Goal: Task Accomplishment & Management: Complete application form

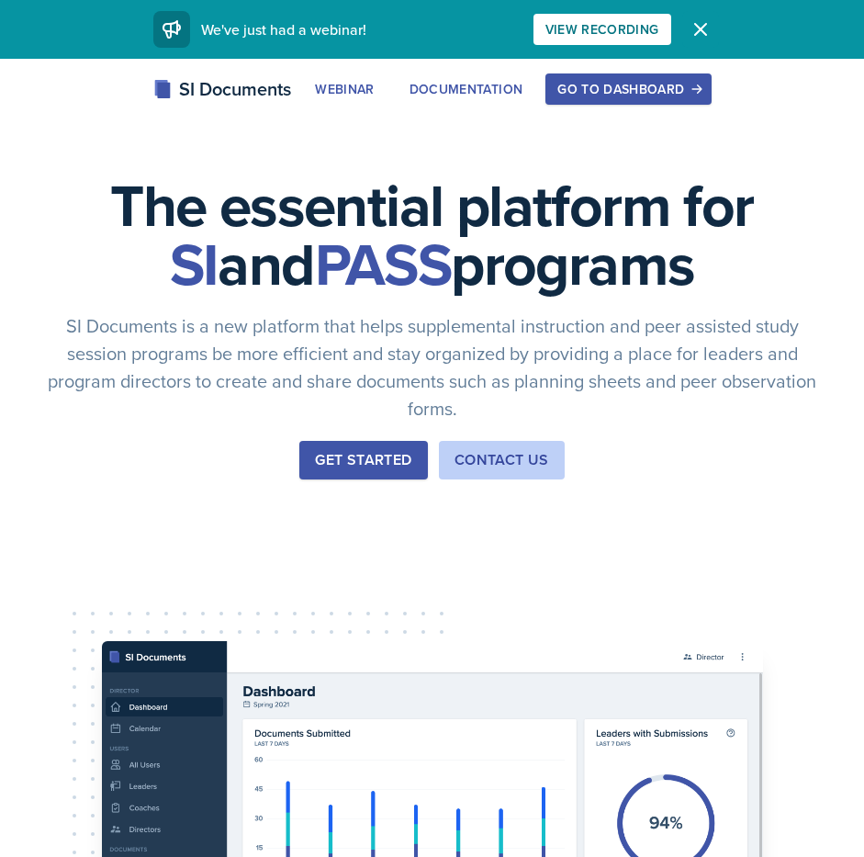
click at [698, 25] on icon "button" at bounding box center [701, 29] width 22 height 22
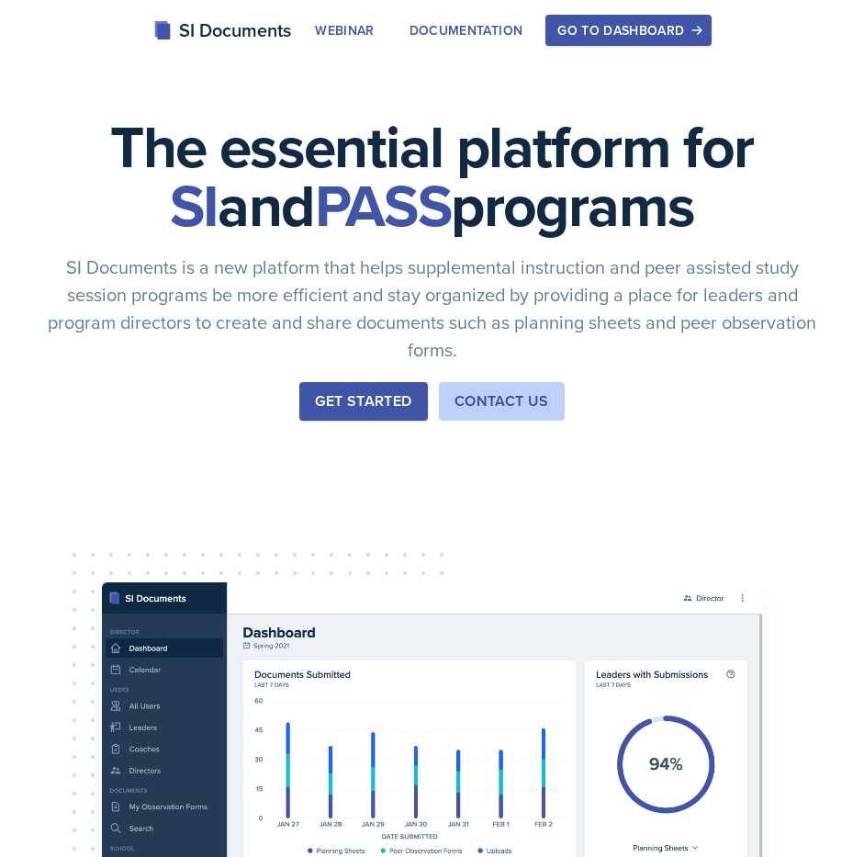
click at [636, 15] on button "Go to Dashboard" at bounding box center [628, 30] width 165 height 31
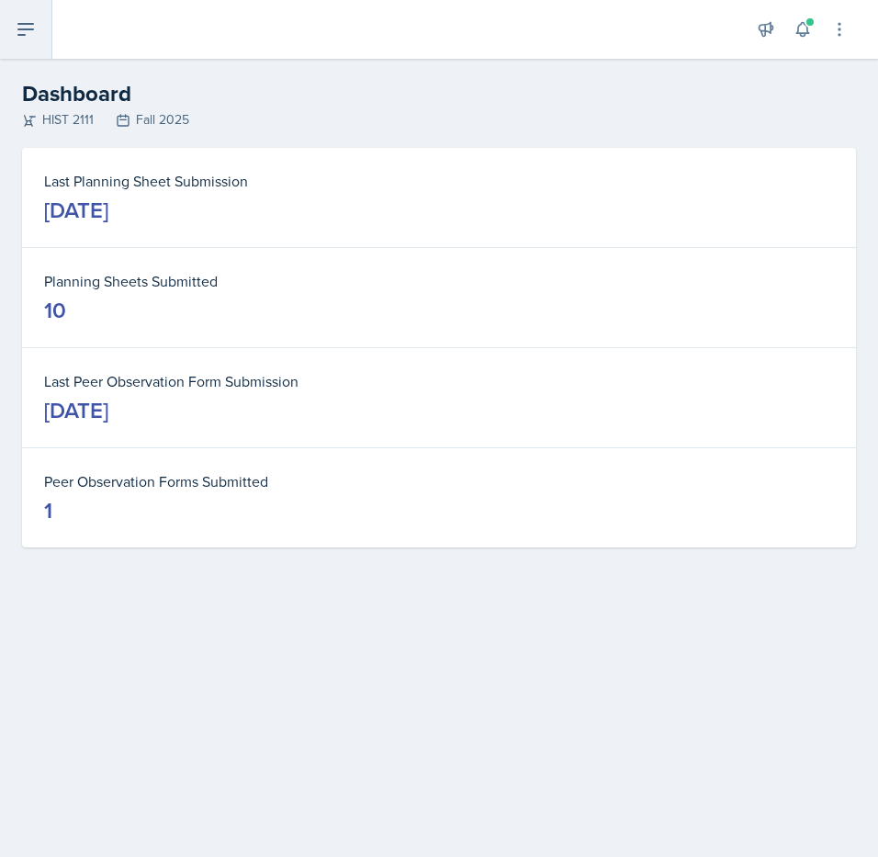
click at [27, 24] on icon at bounding box center [26, 29] width 22 height 22
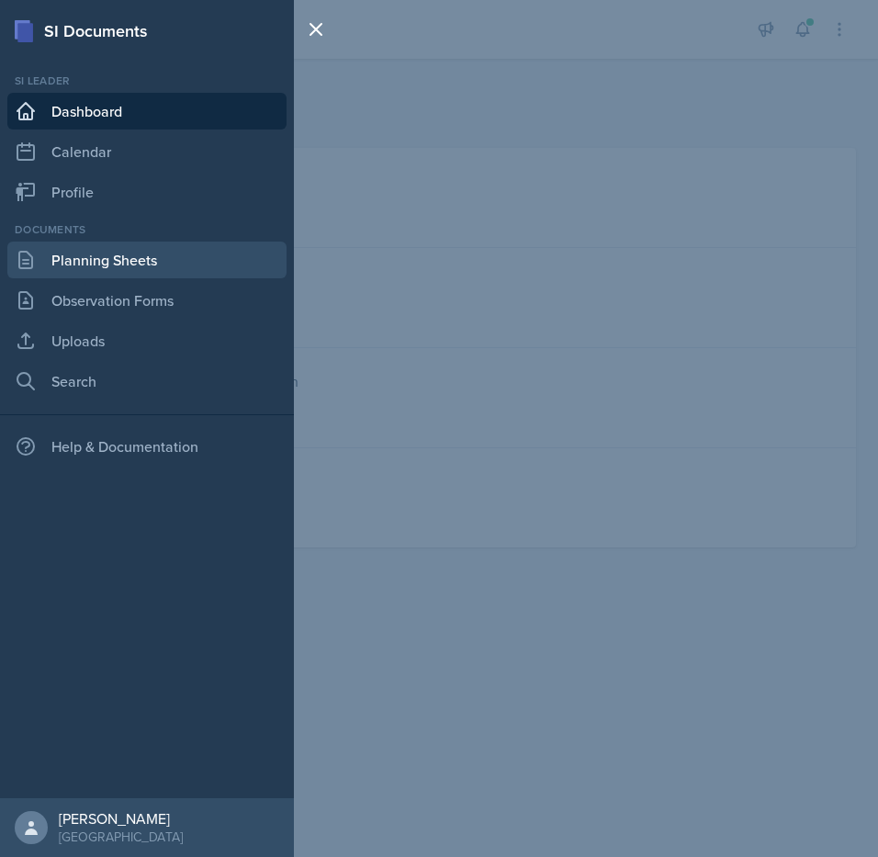
click at [81, 258] on link "Planning Sheets" at bounding box center [146, 260] width 279 height 37
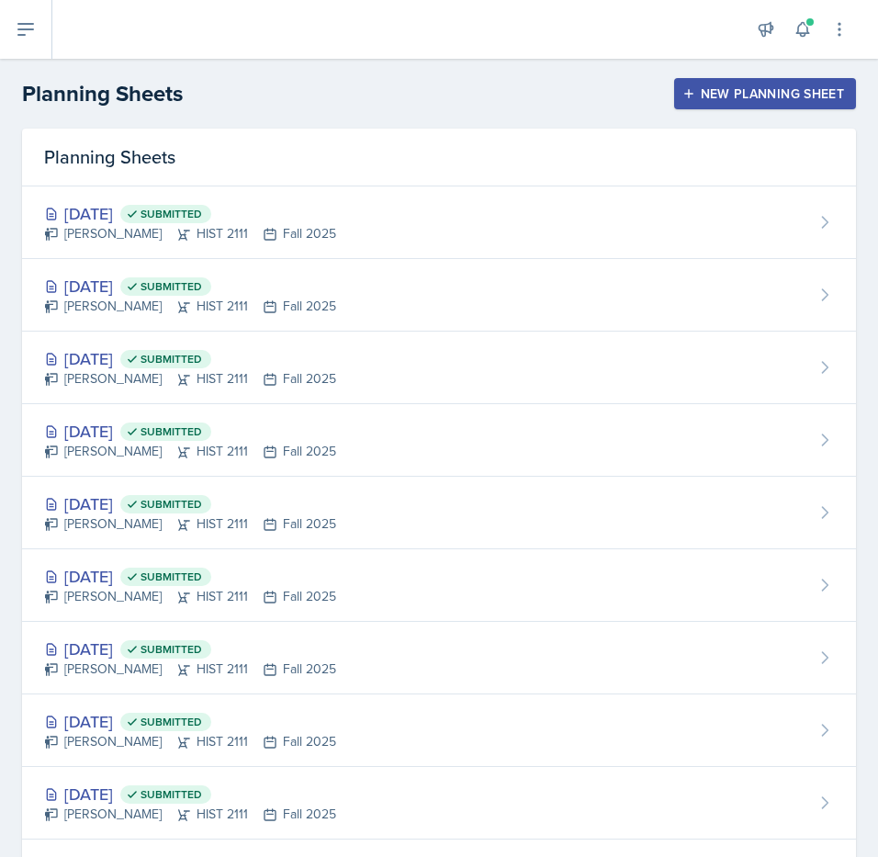
click at [768, 86] on div "New Planning Sheet" at bounding box center [765, 93] width 158 height 15
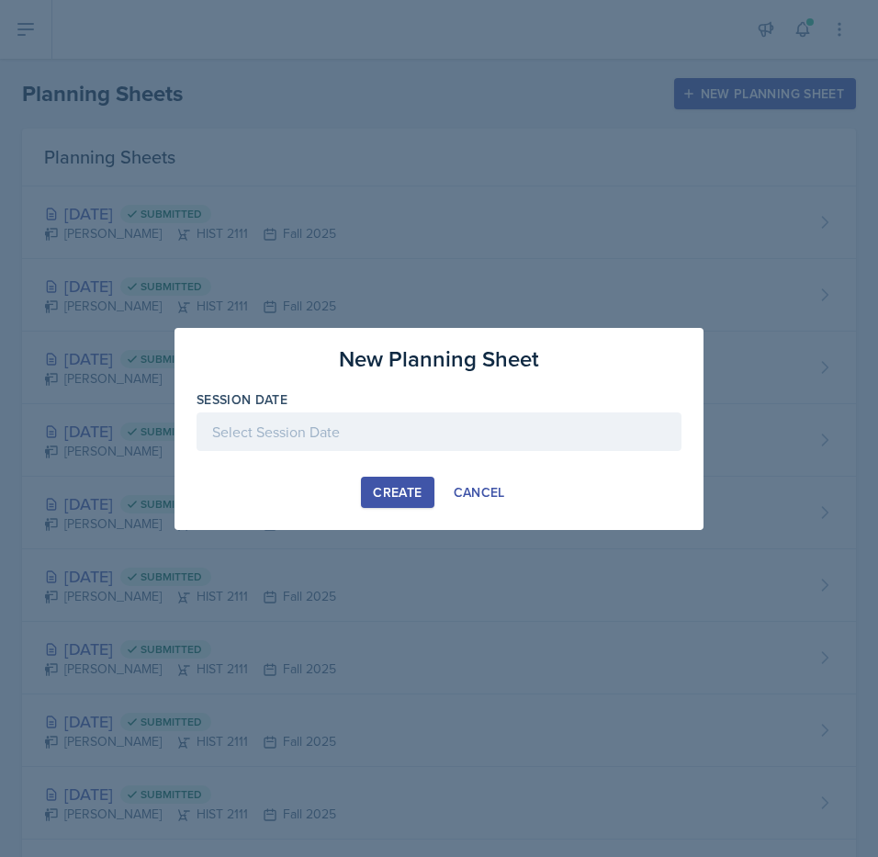
click at [231, 432] on div at bounding box center [439, 431] width 485 height 39
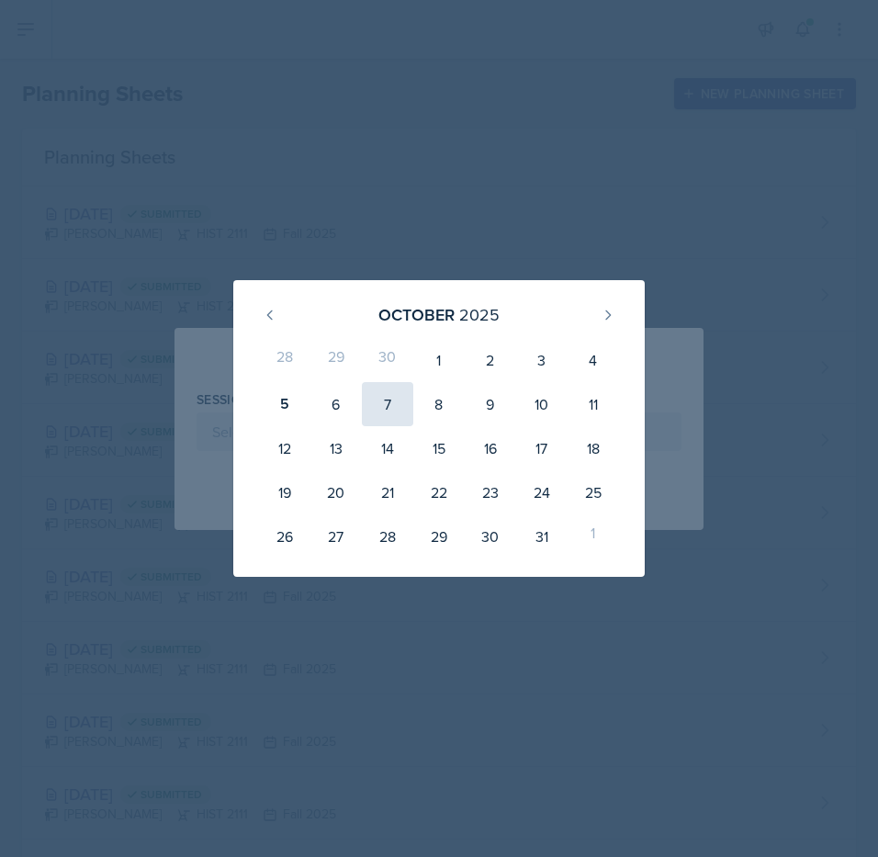
click at [377, 404] on div "7" at bounding box center [387, 404] width 51 height 44
type input "[DATE]"
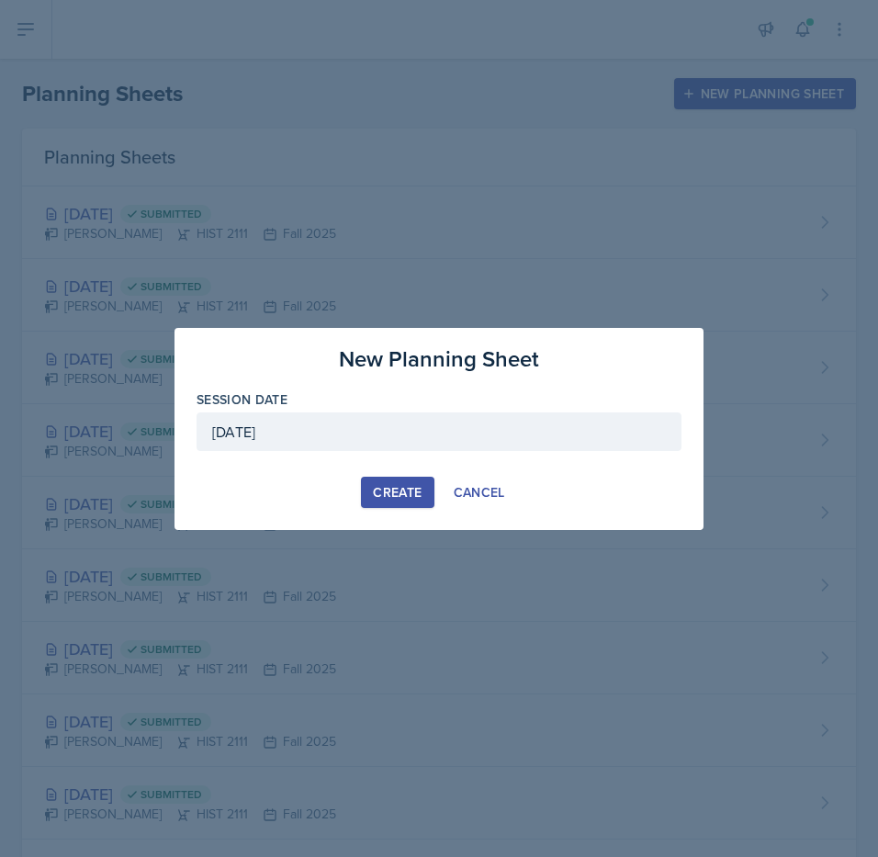
click at [406, 497] on div "Create" at bounding box center [397, 492] width 49 height 15
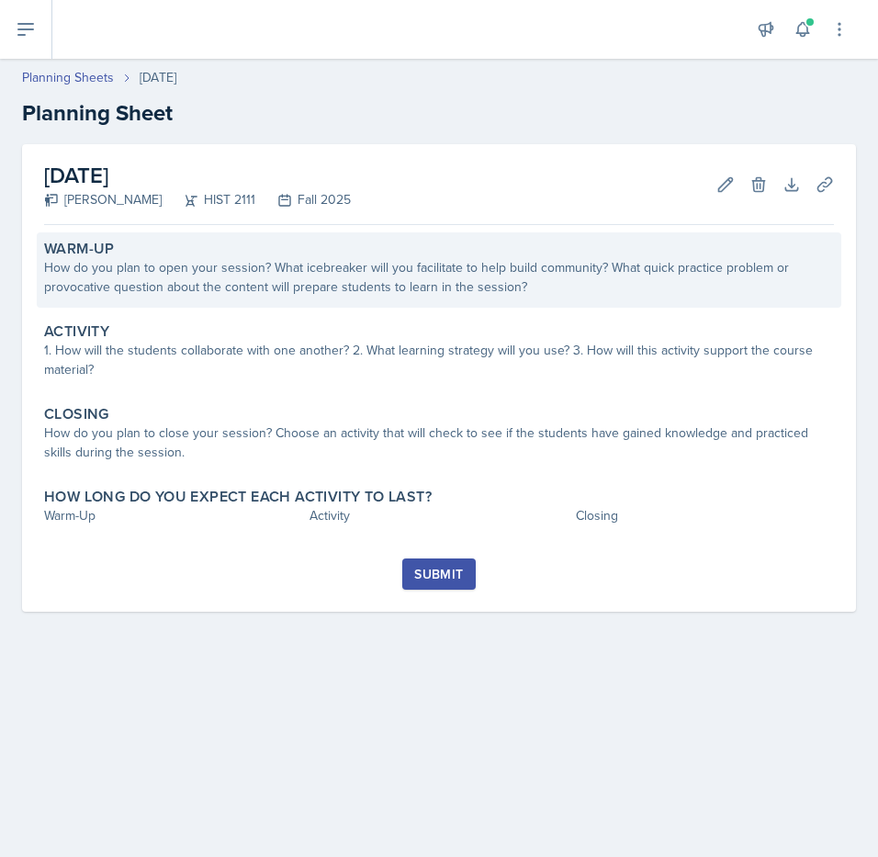
click at [216, 286] on div "How do you plan to open your session? What icebreaker will you facilitate to he…" at bounding box center [439, 277] width 790 height 39
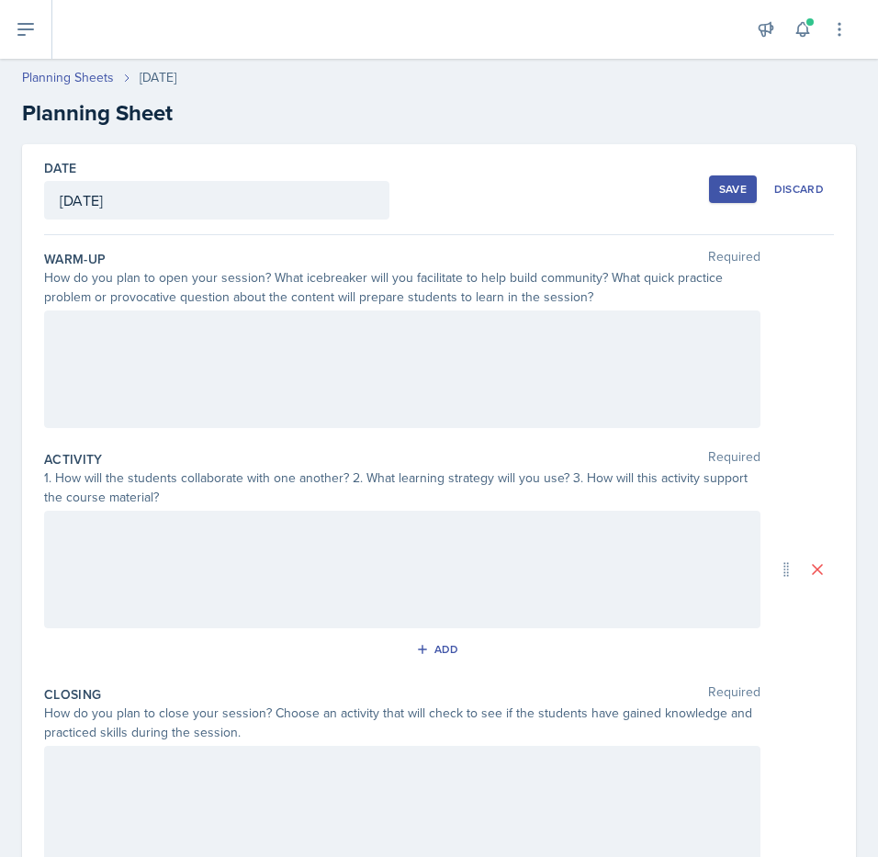
click at [58, 324] on div at bounding box center [402, 369] width 716 height 118
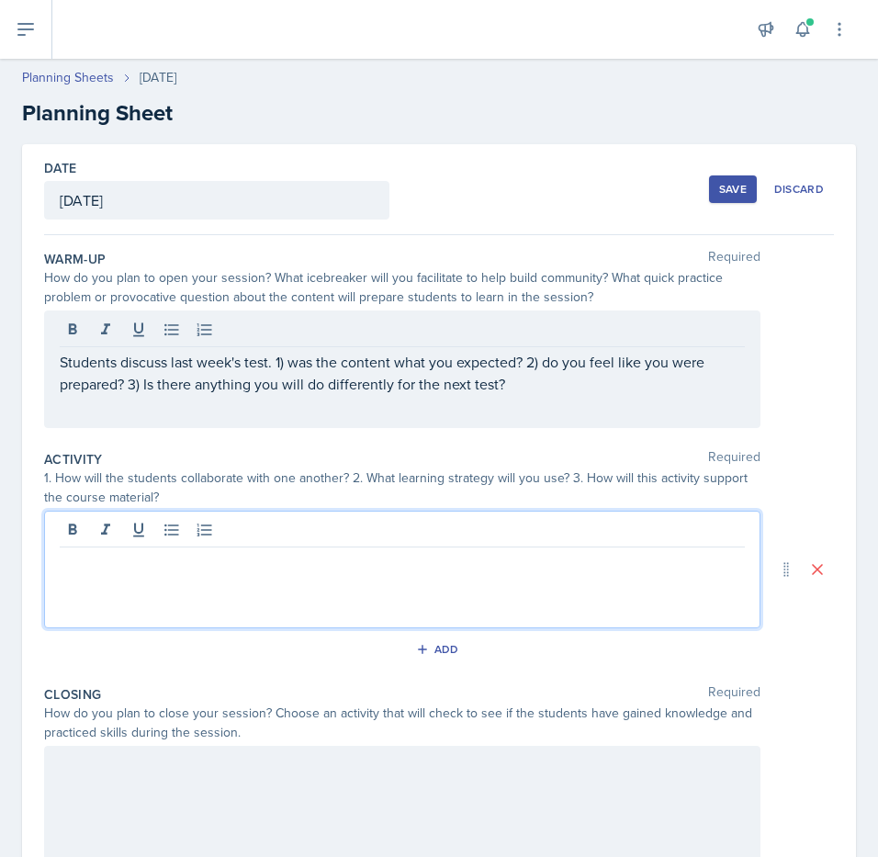
click at [83, 524] on div at bounding box center [402, 570] width 716 height 118
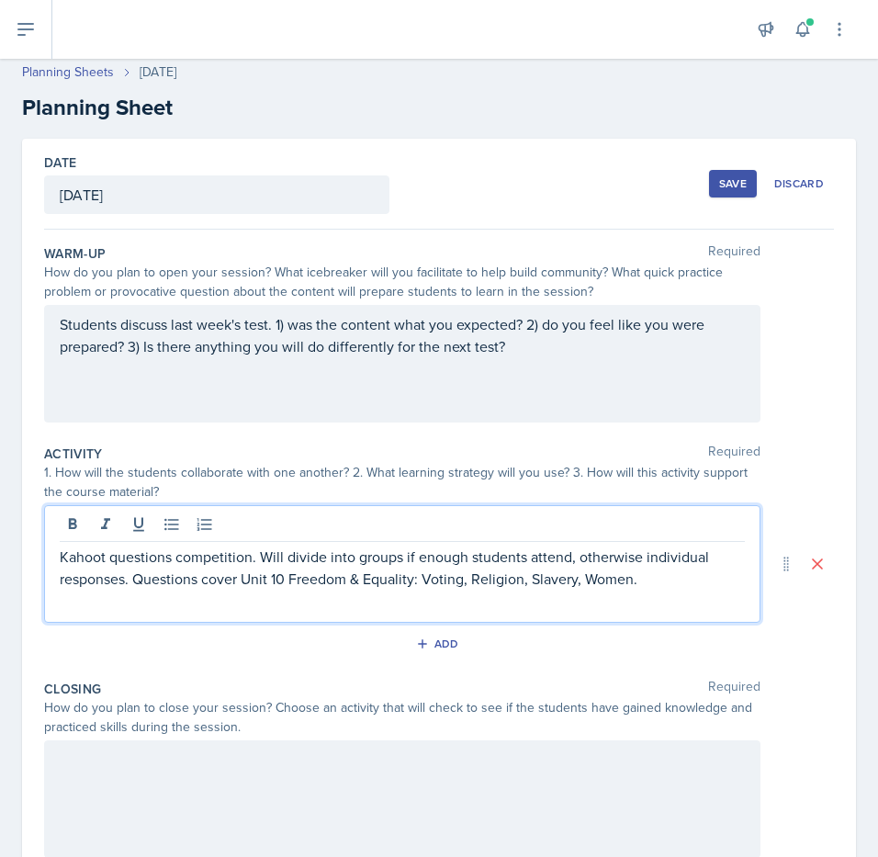
scroll to position [10, 0]
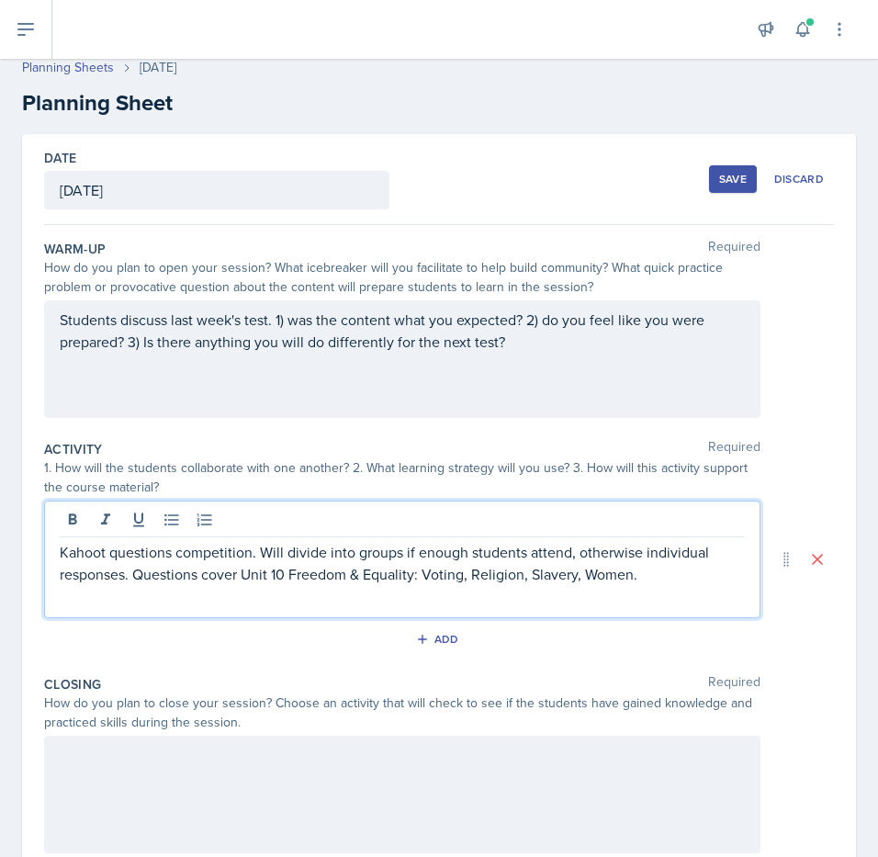
click at [424, 574] on p "Kahoot questions competition. Will divide into groups if enough students attend…" at bounding box center [402, 563] width 685 height 44
click at [657, 577] on p "Kahoot questions competition. Will divide into groups if enough students attend…" at bounding box center [402, 563] width 685 height 44
click at [290, 578] on p "Kahoot questions competition. Will divide into groups if enough students attend…" at bounding box center [402, 574] width 685 height 66
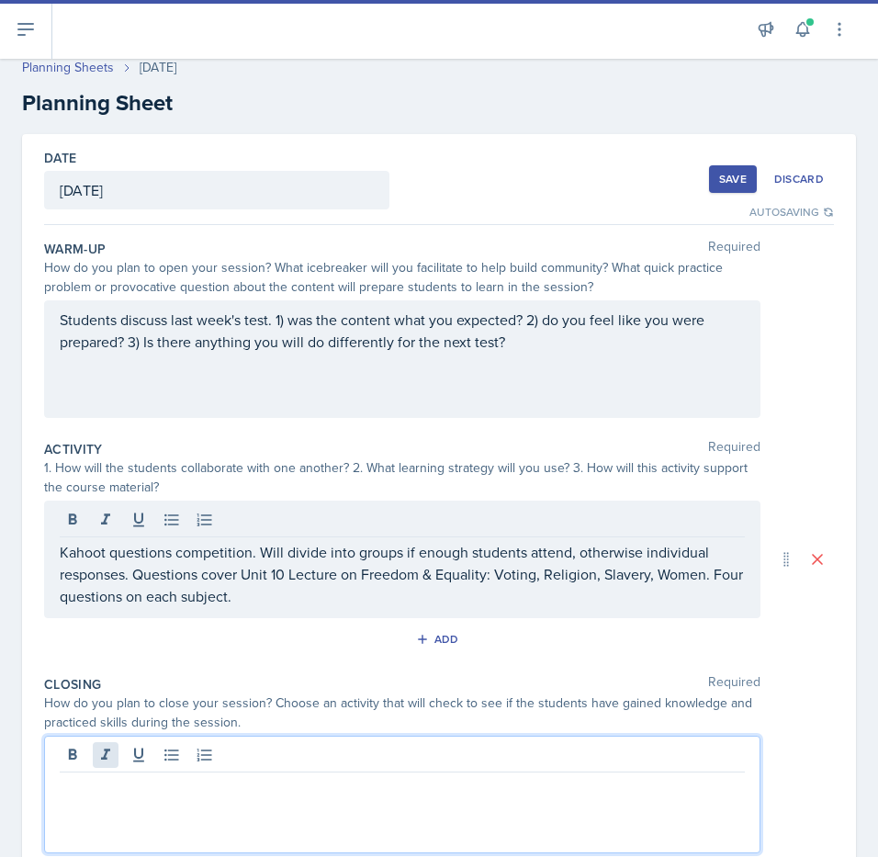
click at [93, 757] on div at bounding box center [402, 795] width 716 height 118
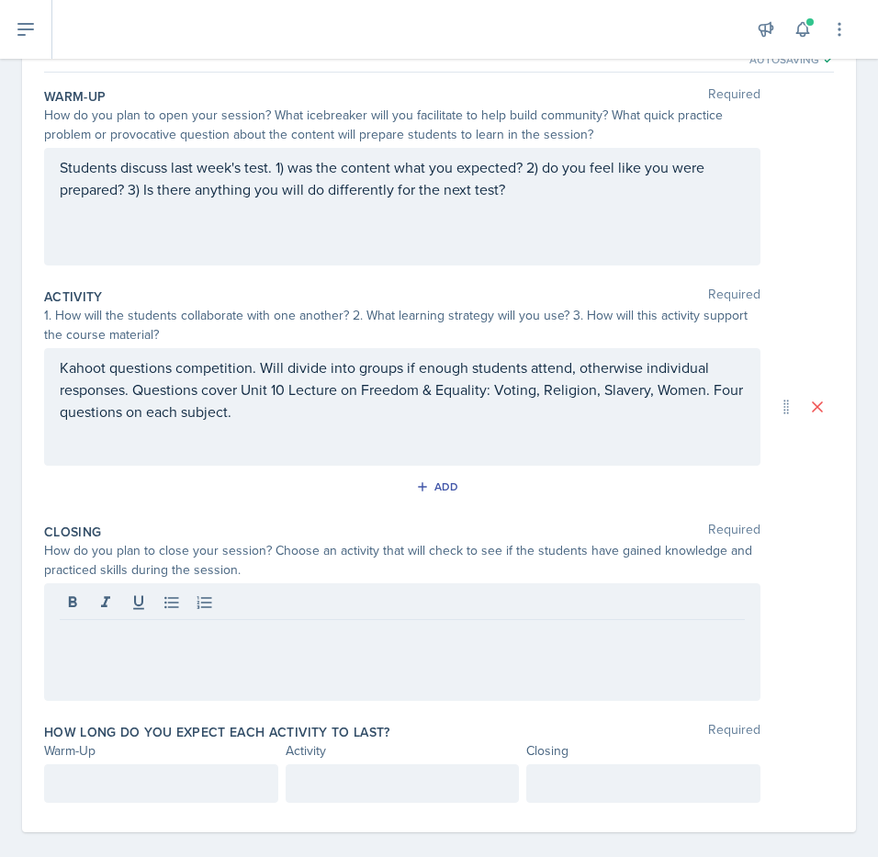
scroll to position [182, 0]
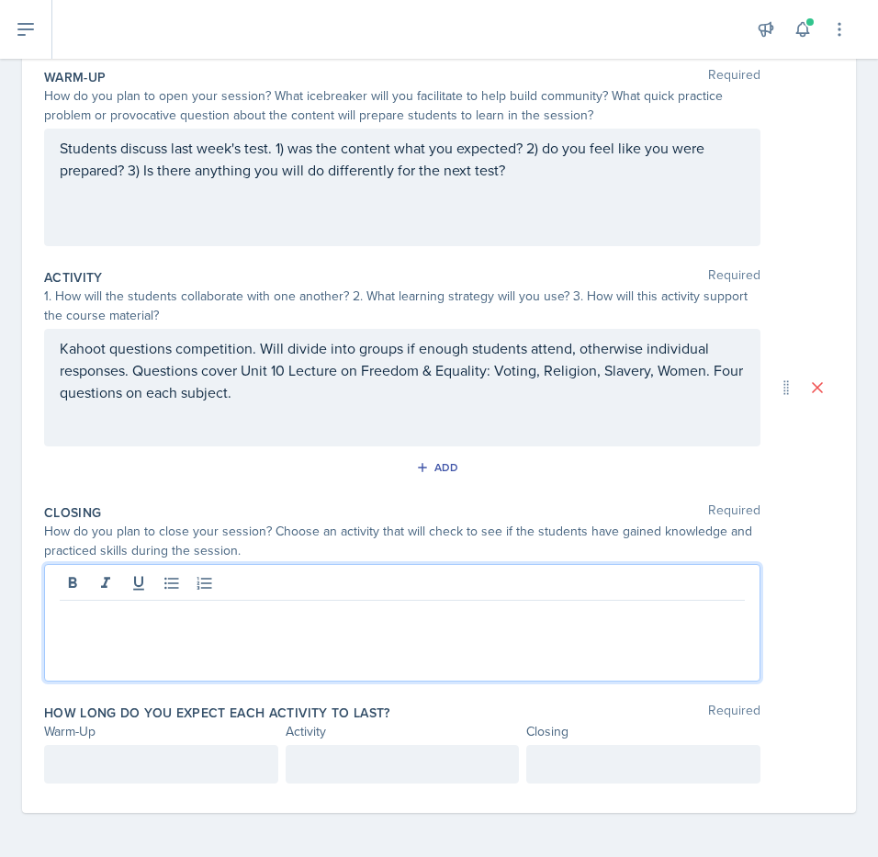
click at [69, 618] on p at bounding box center [402, 615] width 685 height 22
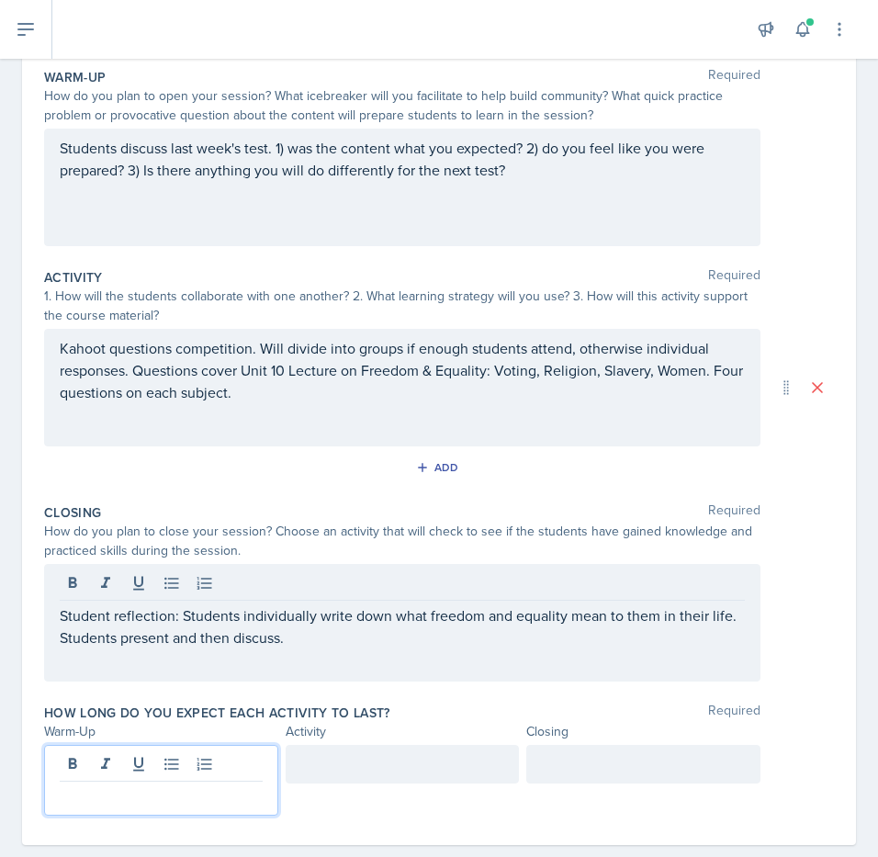
click at [67, 766] on div at bounding box center [161, 780] width 234 height 71
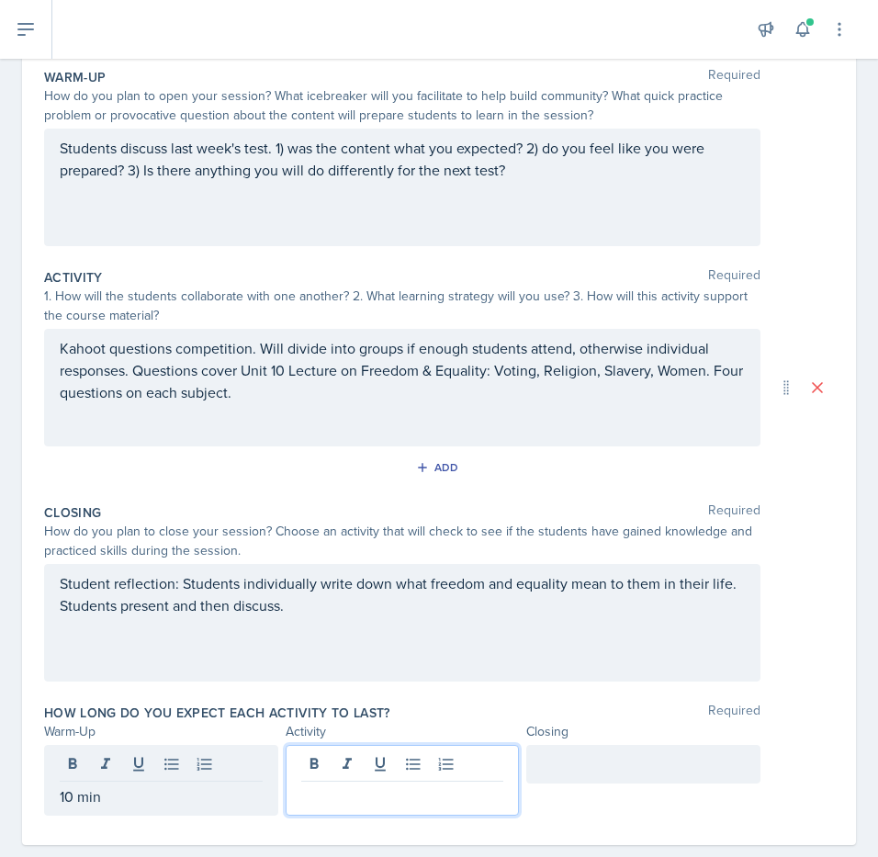
click at [317, 757] on div at bounding box center [403, 780] width 234 height 71
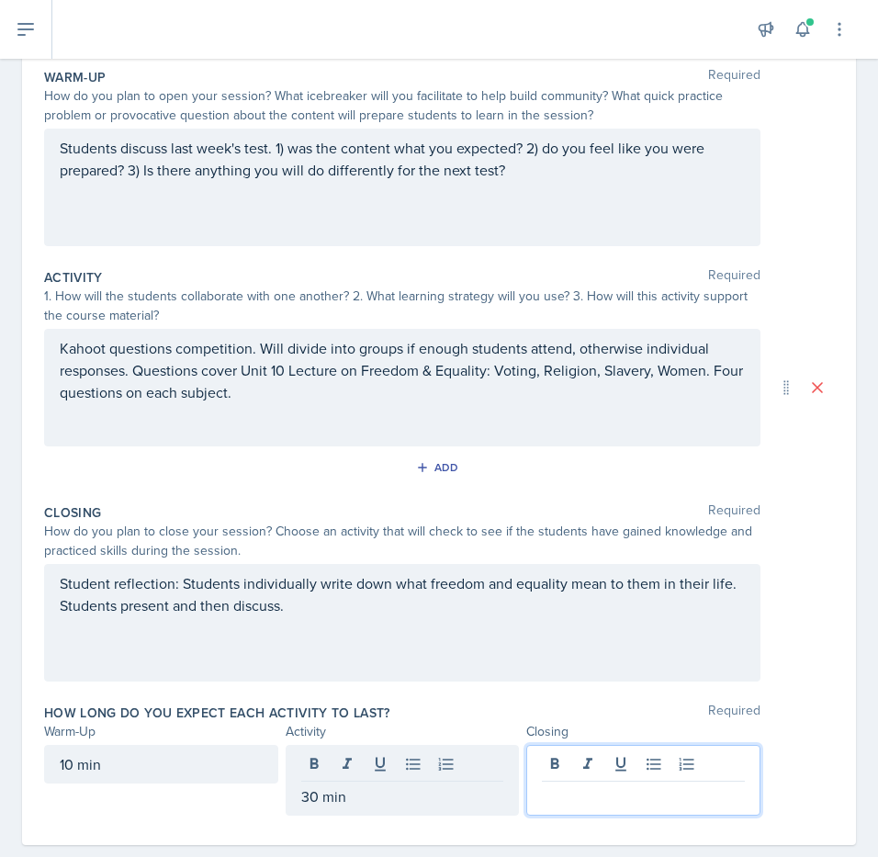
click at [565, 764] on div at bounding box center [643, 780] width 234 height 71
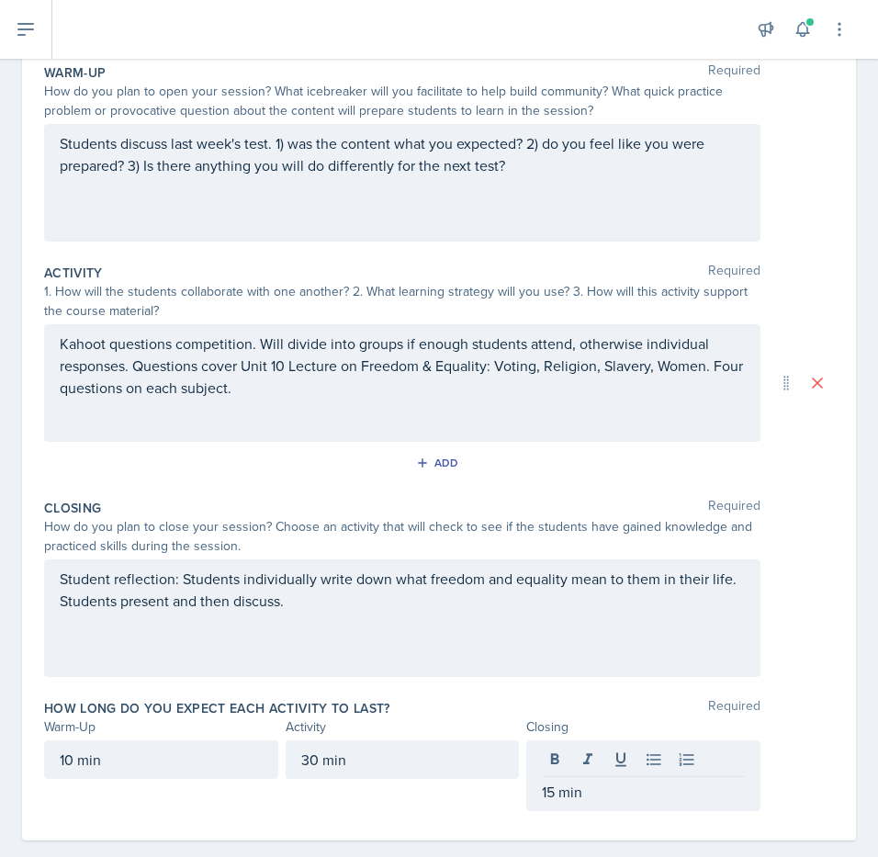
scroll to position [0, 0]
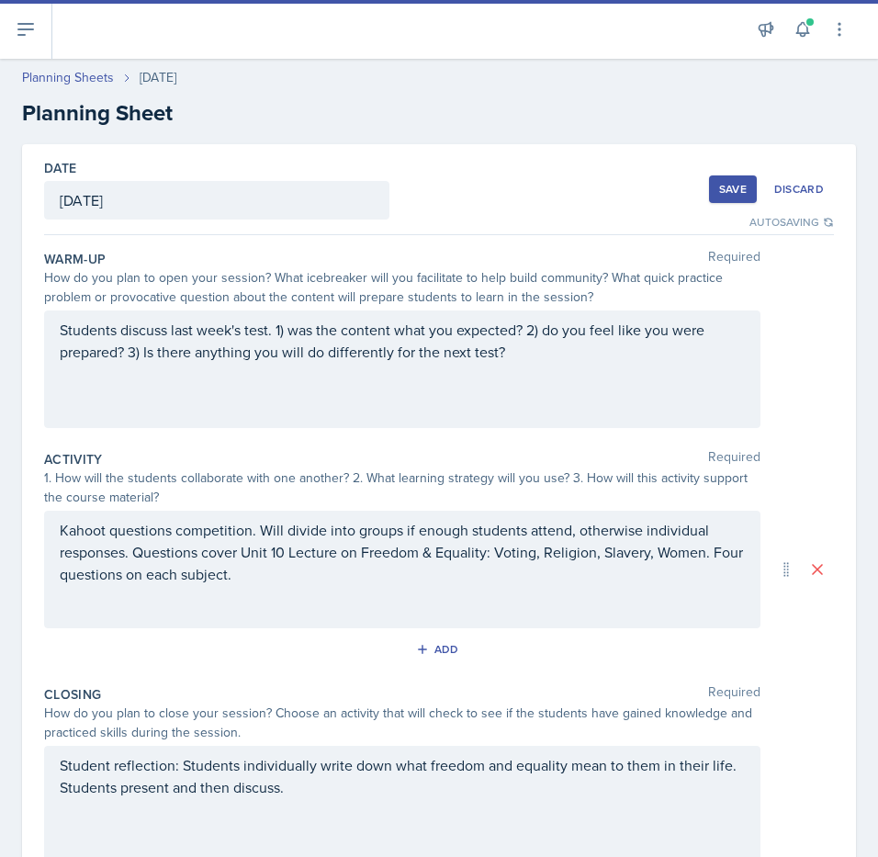
click at [722, 188] on div "Save" at bounding box center [733, 189] width 28 height 15
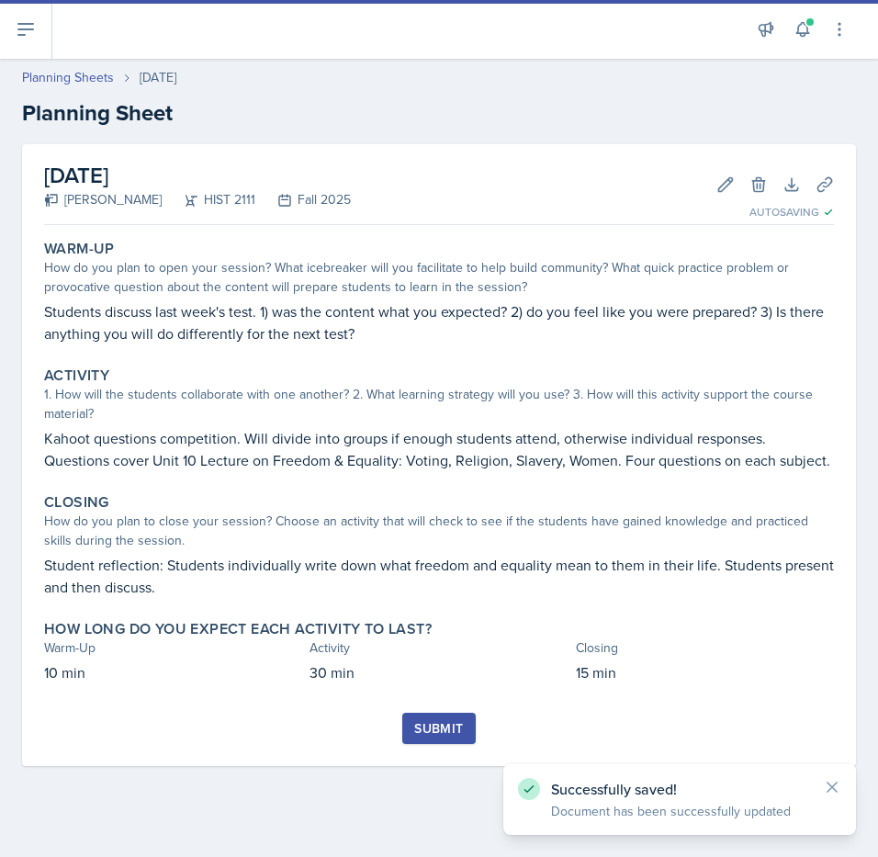
click at [610, 163] on div "[DATE] [PERSON_NAME] HIST 2111 Fall 2025 Edit Delete Download Uploads Autosaving" at bounding box center [439, 184] width 790 height 81
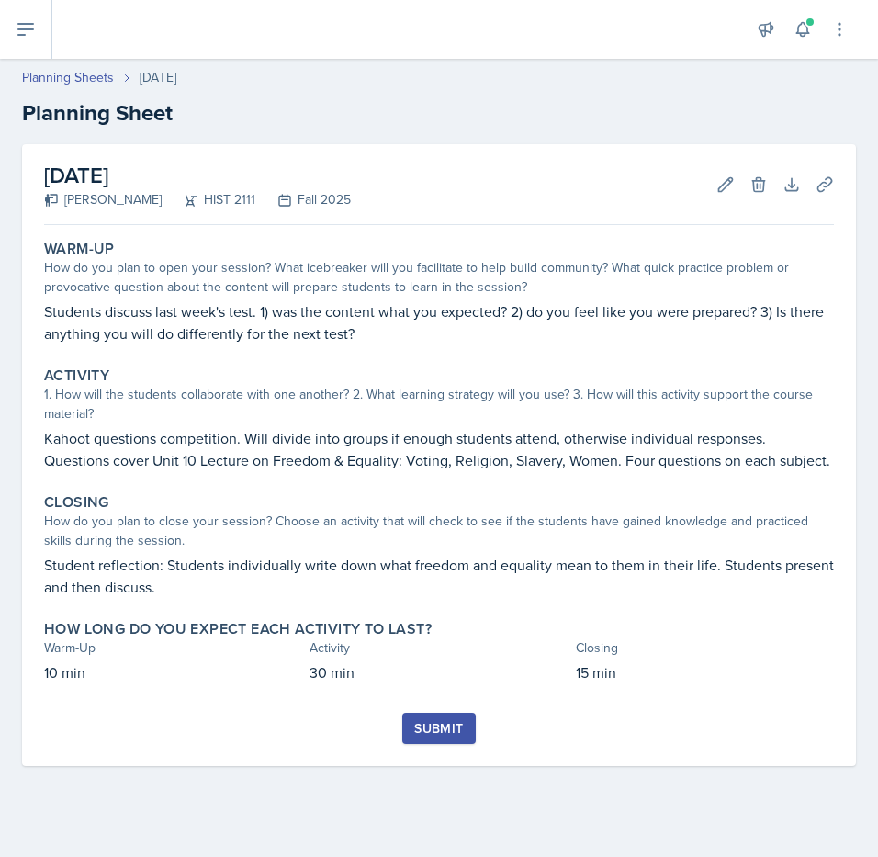
click at [432, 725] on div "Submit" at bounding box center [438, 728] width 49 height 15
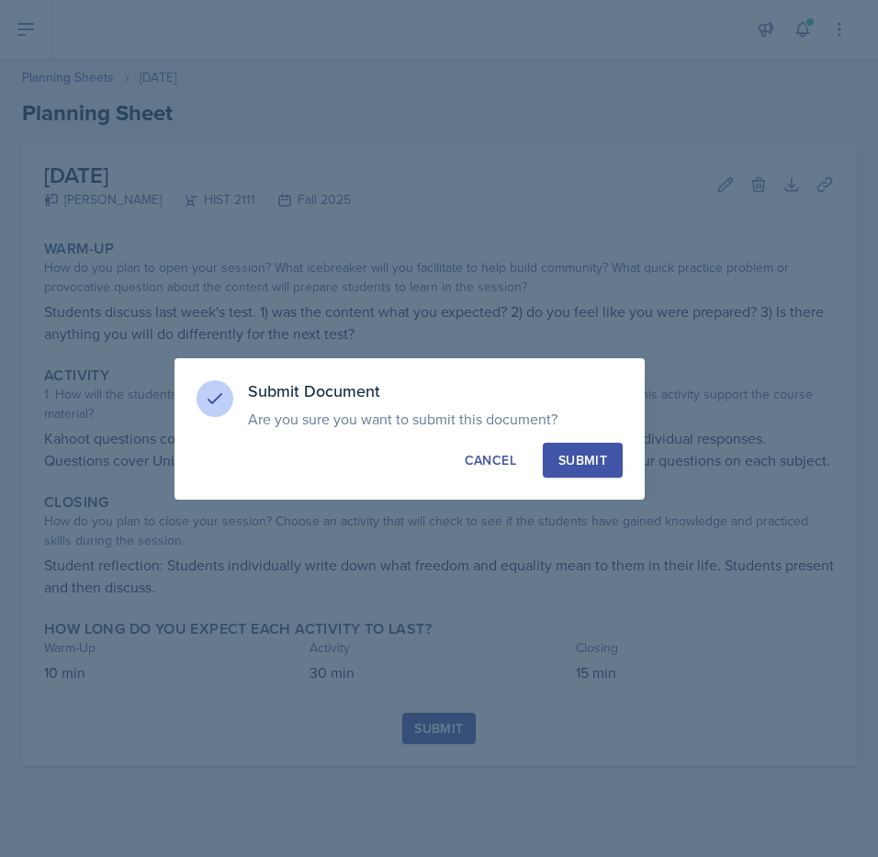
click at [574, 453] on div "Submit" at bounding box center [582, 460] width 49 height 18
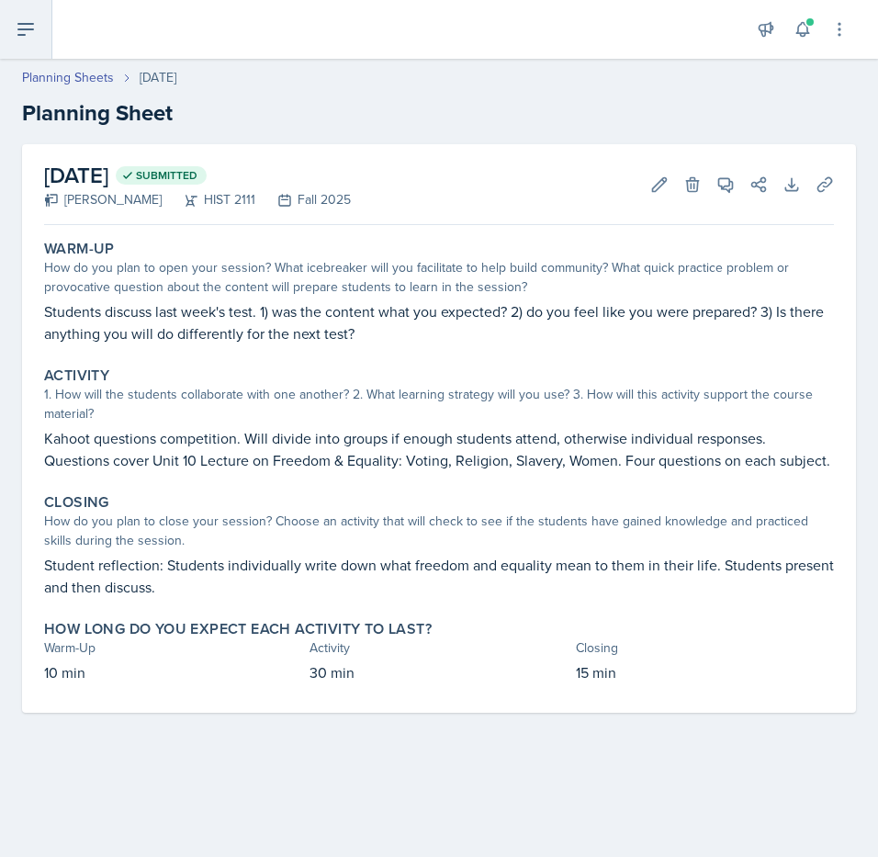
click at [23, 14] on button at bounding box center [26, 29] width 52 height 59
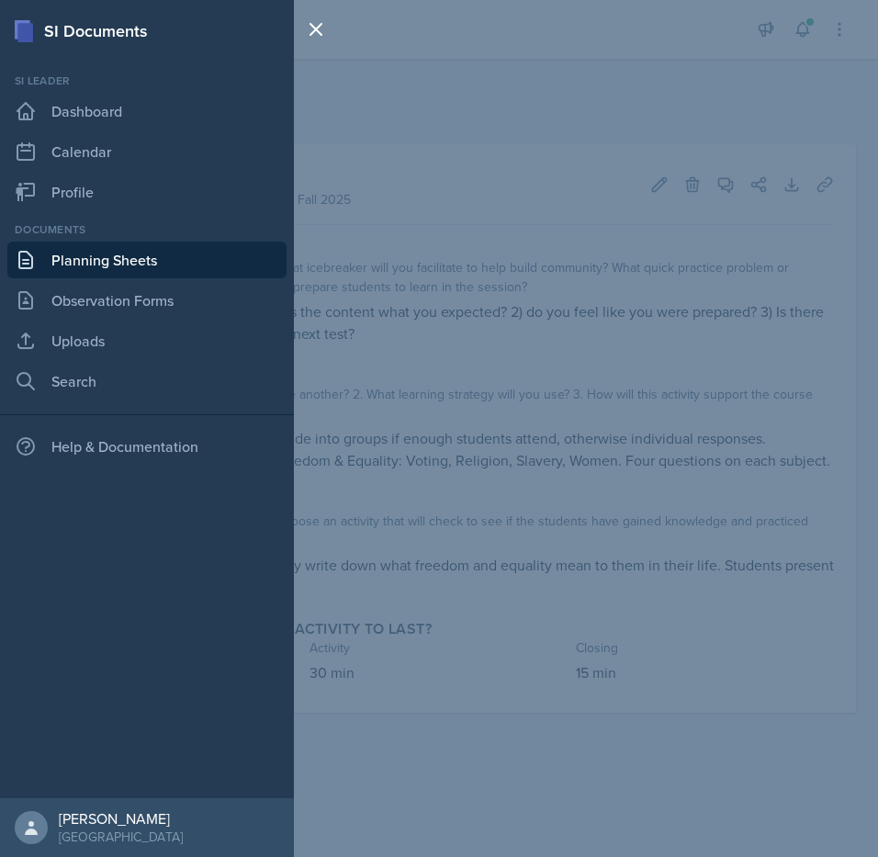
click at [59, 262] on link "Planning Sheets" at bounding box center [146, 260] width 279 height 37
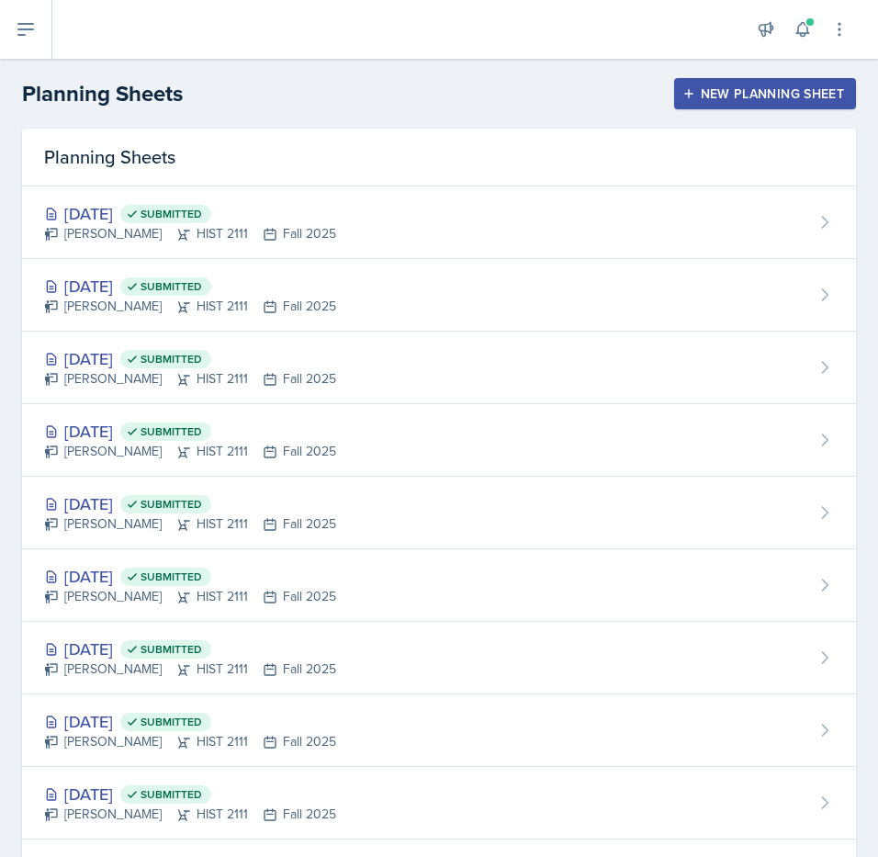
click at [705, 86] on div "New Planning Sheet" at bounding box center [765, 93] width 158 height 15
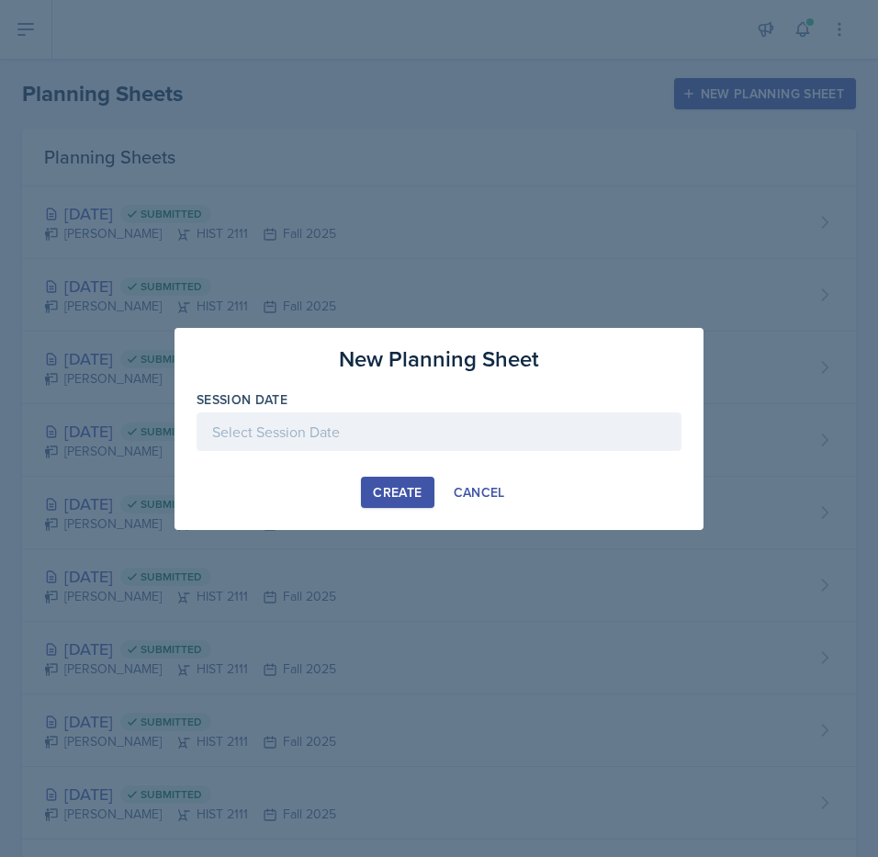
click at [233, 433] on div at bounding box center [439, 431] width 485 height 39
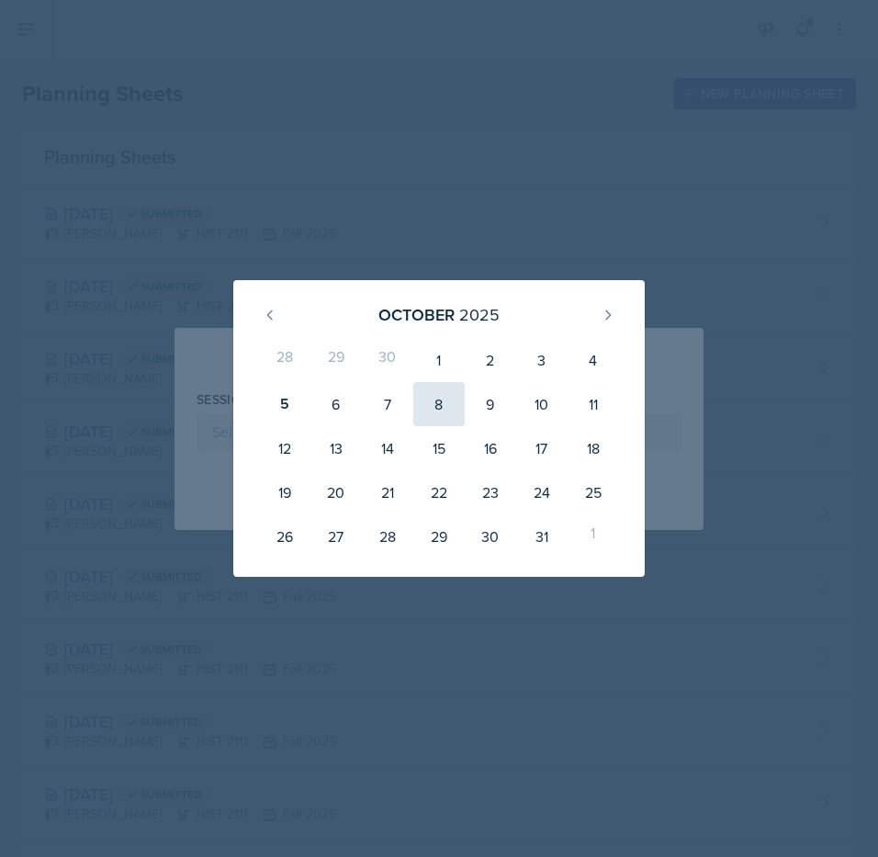
click at [441, 398] on div "8" at bounding box center [438, 404] width 51 height 44
type input "[DATE]"
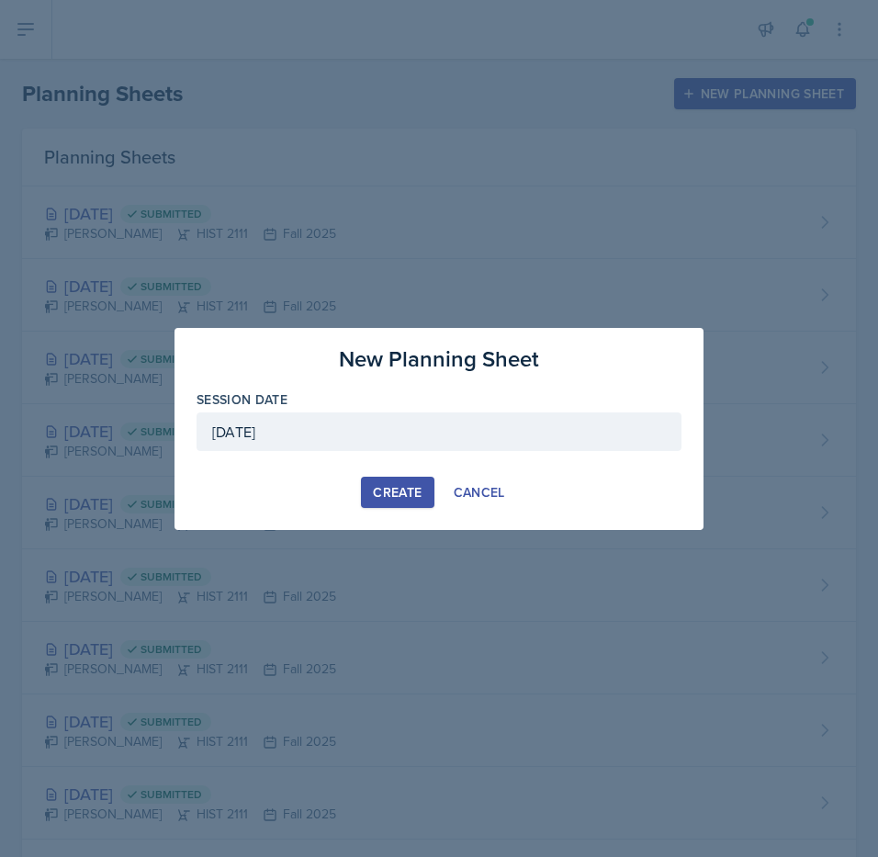
click at [396, 490] on div "Create" at bounding box center [397, 492] width 49 height 15
